Goal: Navigation & Orientation: Go to known website

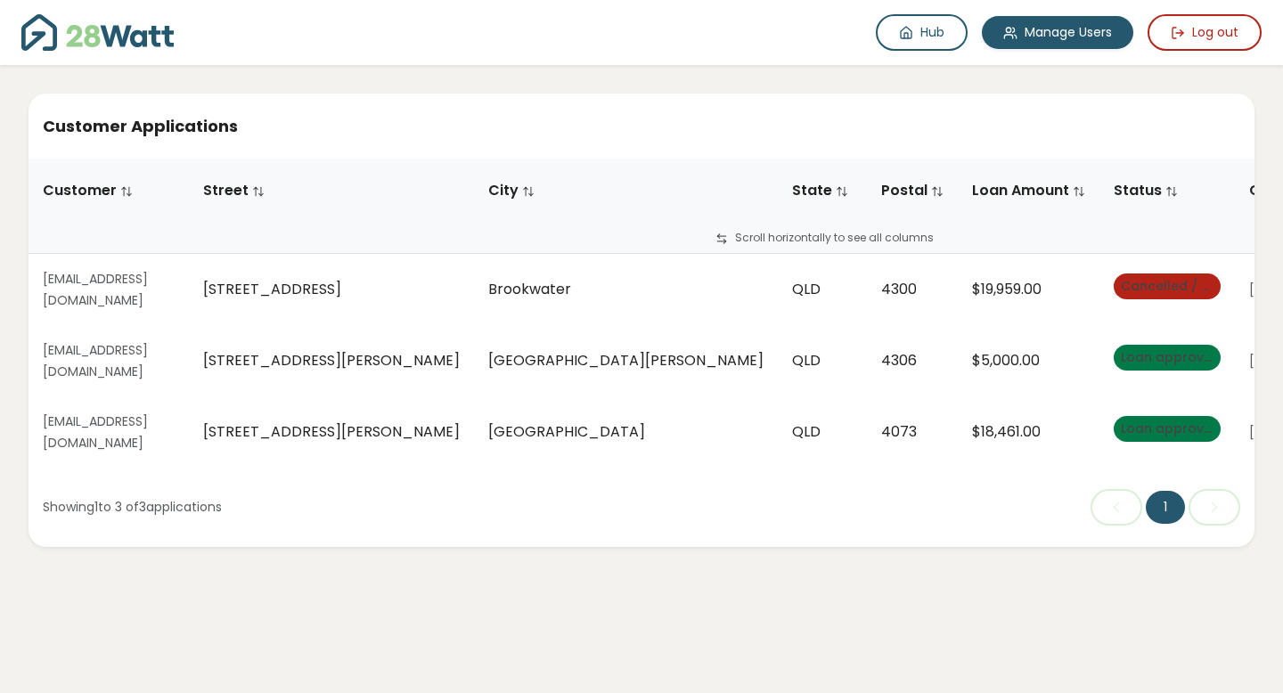
click at [127, 29] on img at bounding box center [97, 32] width 152 height 37
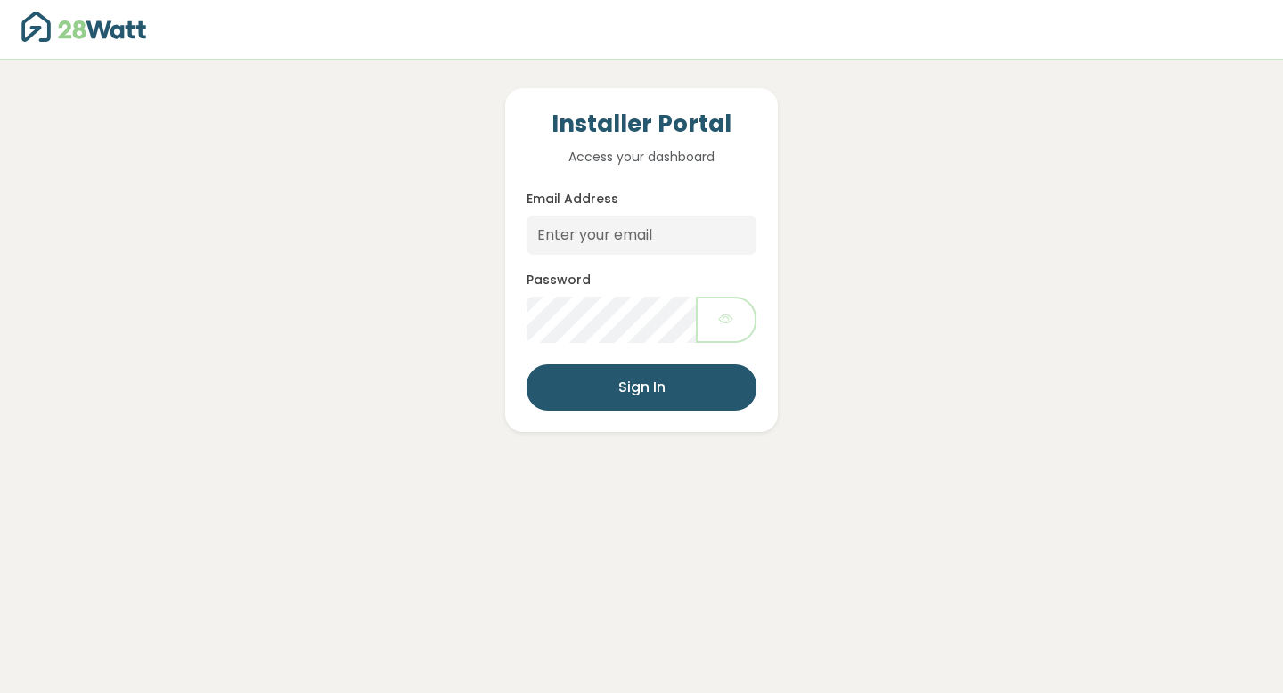
click at [85, 31] on img at bounding box center [83, 27] width 125 height 30
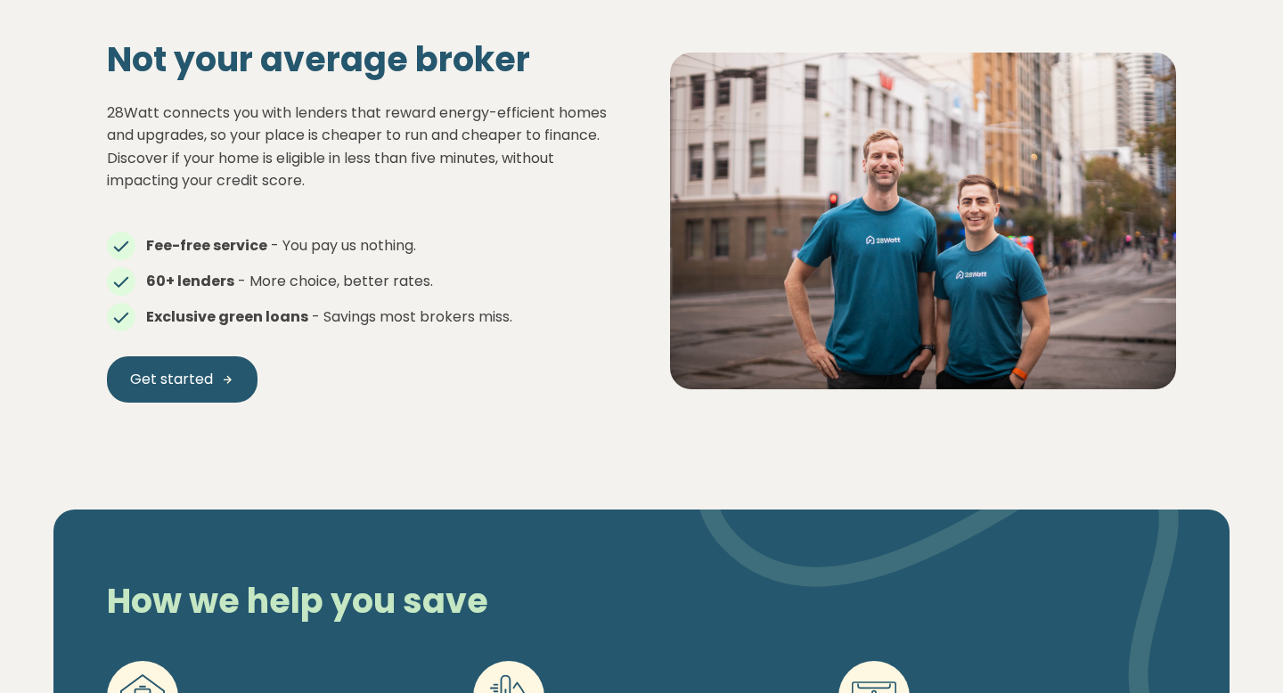
scroll to position [828, 0]
